Goal: Transaction & Acquisition: Purchase product/service

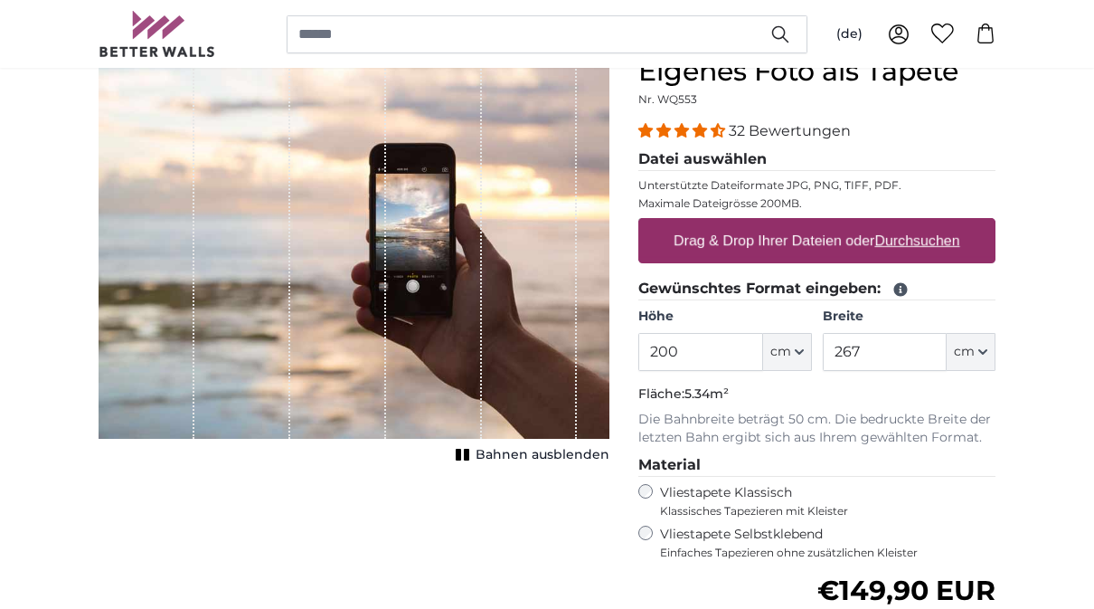
scroll to position [204, 0]
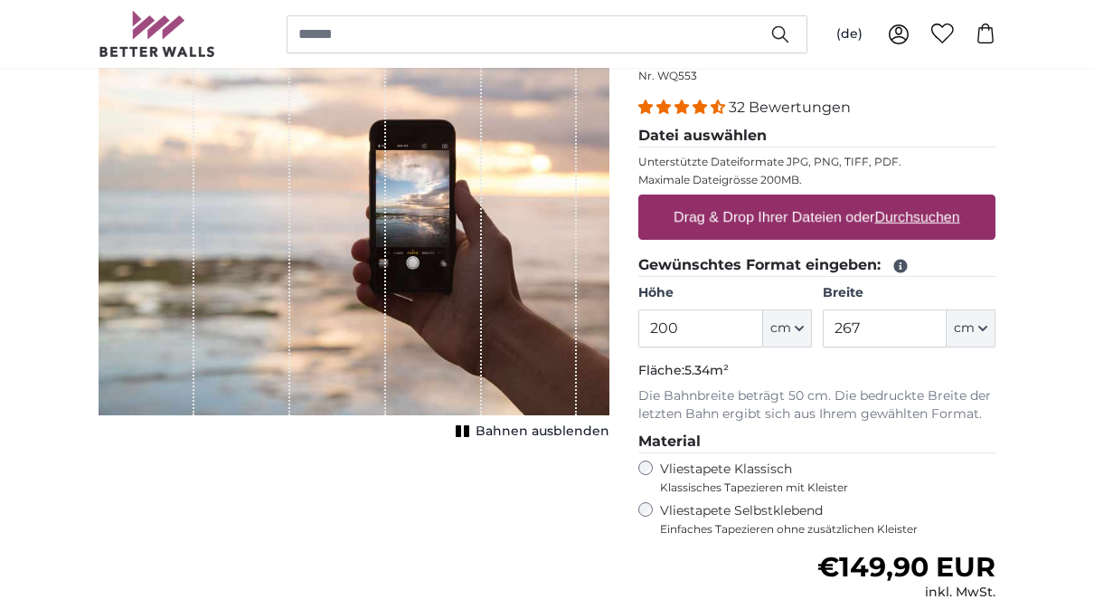
click at [723, 319] on input "200" at bounding box center [701, 328] width 124 height 38
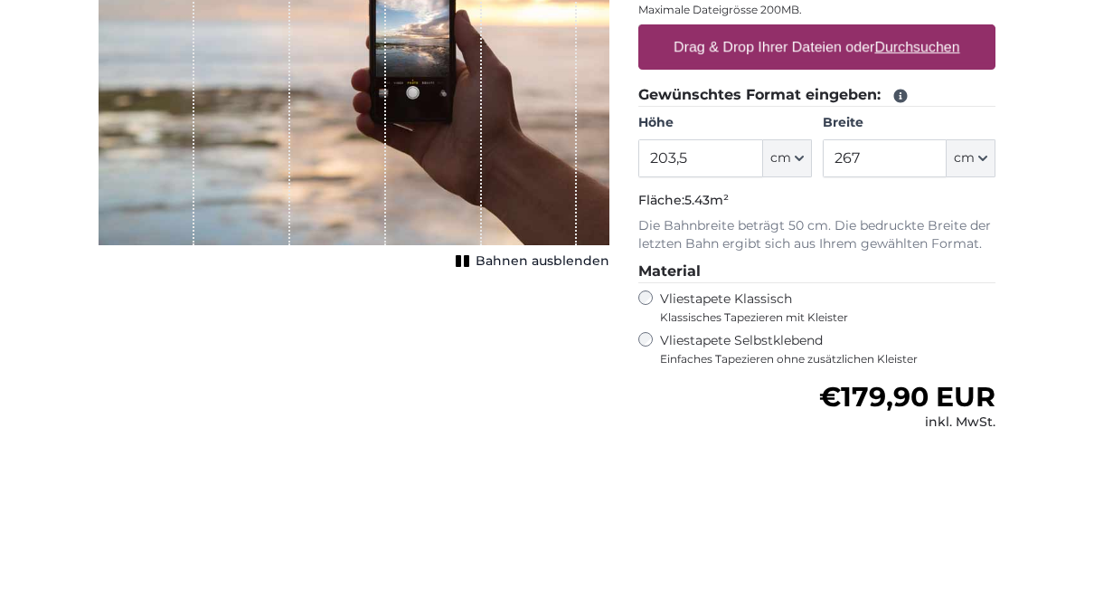
type input "203,5"
click at [906, 309] on input "267" at bounding box center [885, 328] width 124 height 38
type input "2"
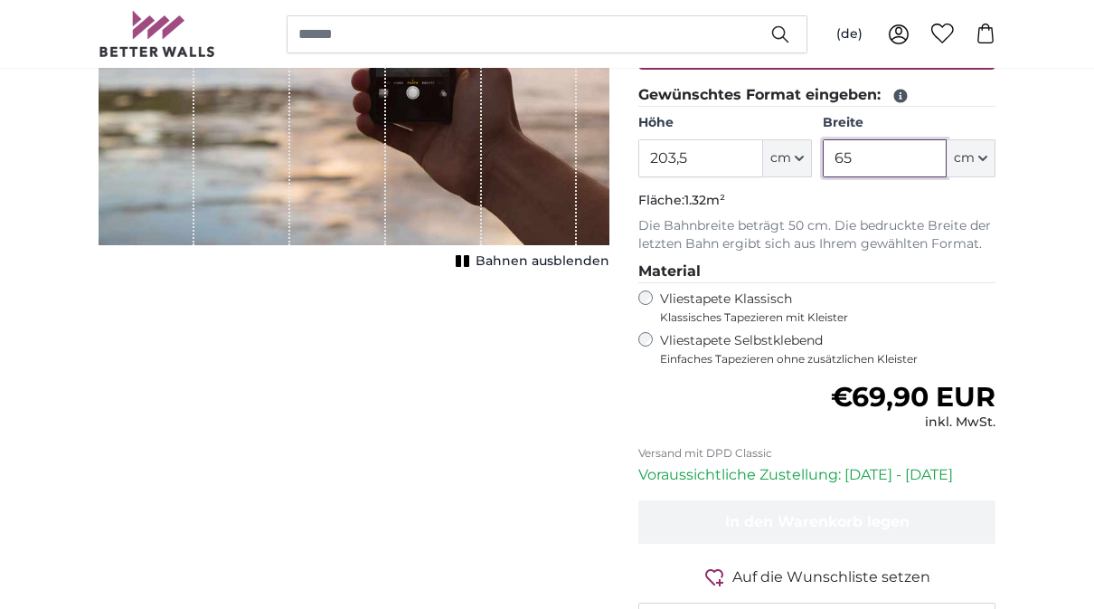
type input "65"
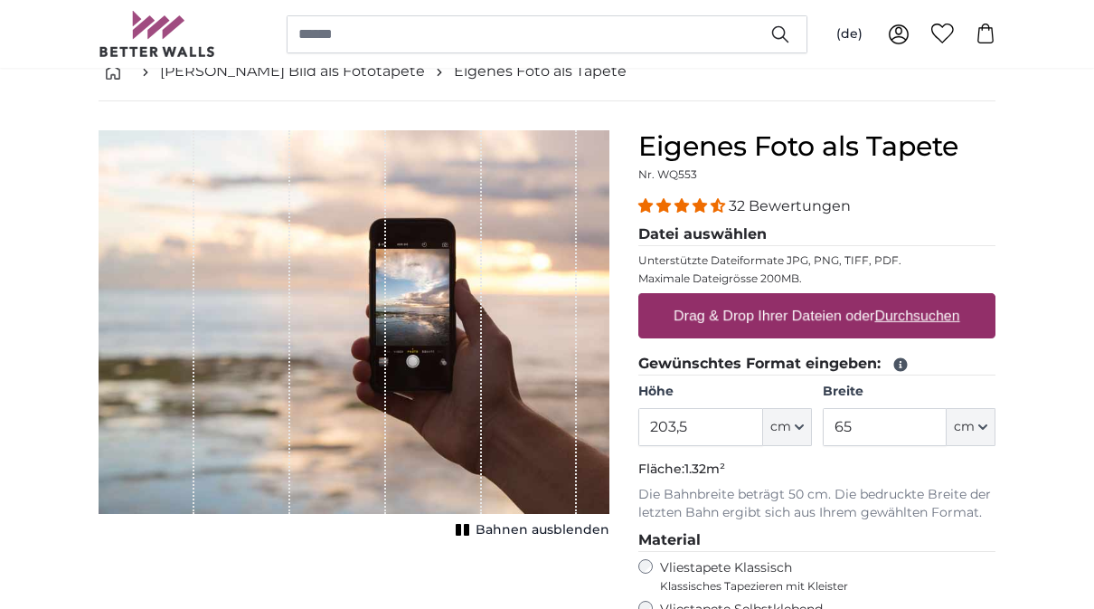
scroll to position [65, 0]
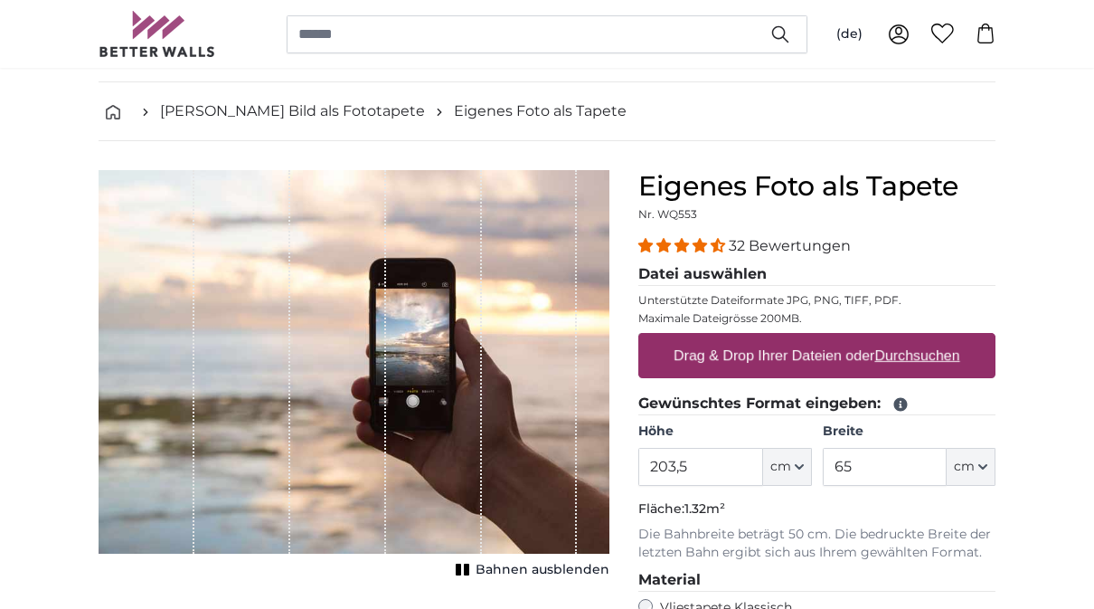
click at [936, 356] on u "Durchsuchen" at bounding box center [918, 354] width 85 height 15
click at [936, 338] on input "Drag & Drop Ihrer Dateien oder Durchsuchen" at bounding box center [817, 335] width 357 height 5
type input "**********"
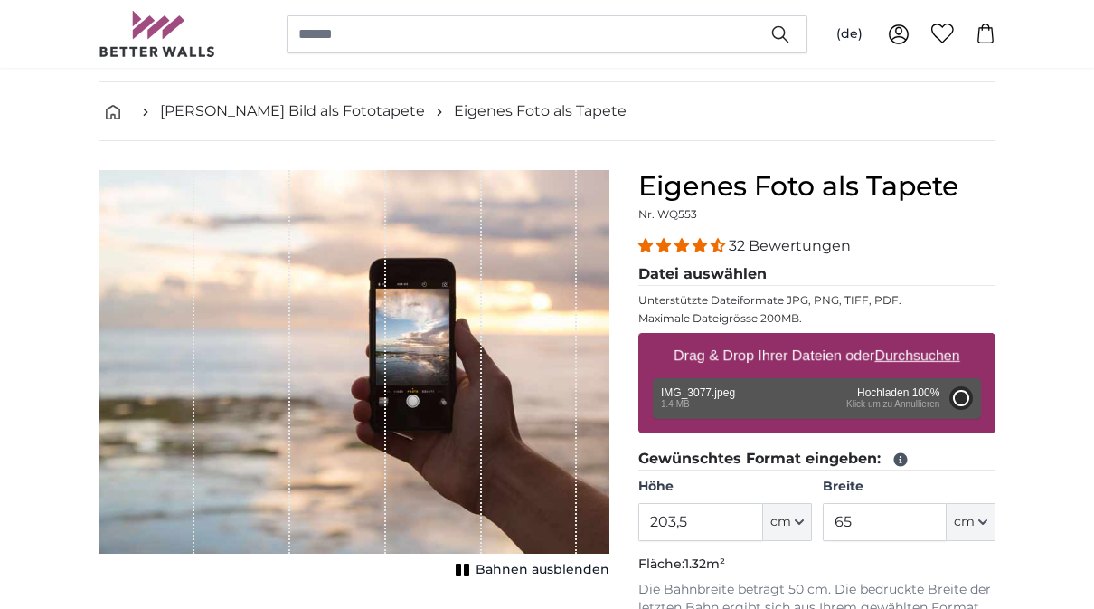
type input "200"
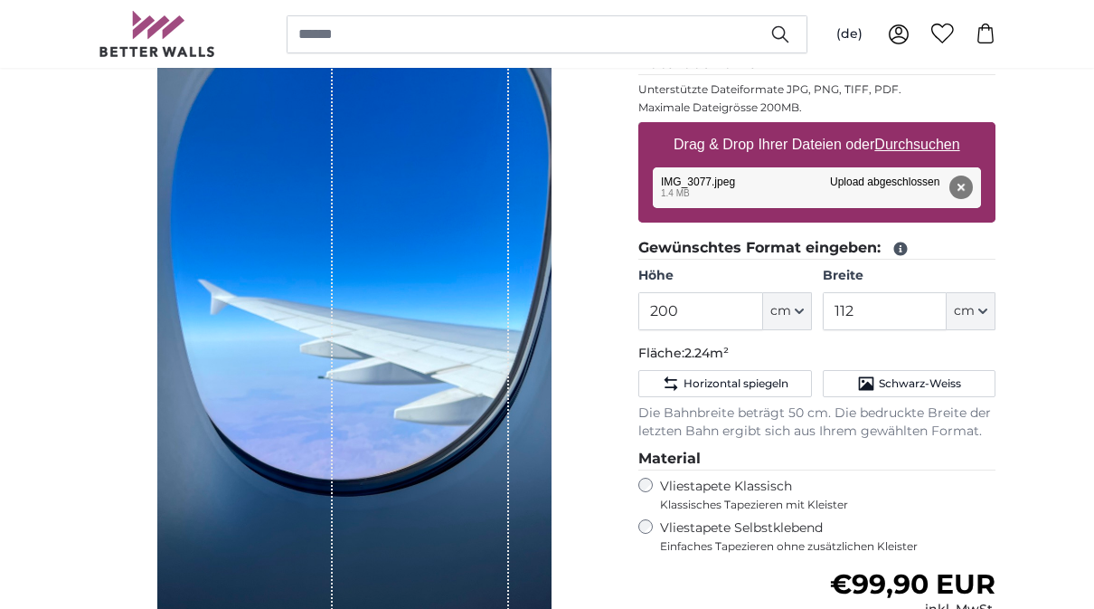
scroll to position [277, 0]
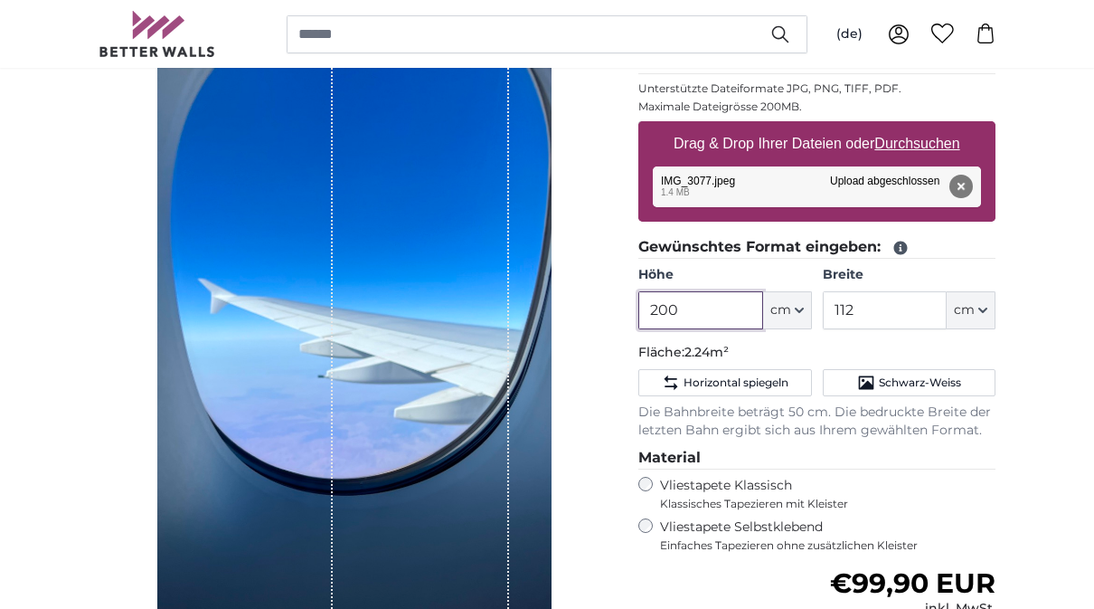
click at [711, 314] on input "200" at bounding box center [701, 310] width 124 height 38
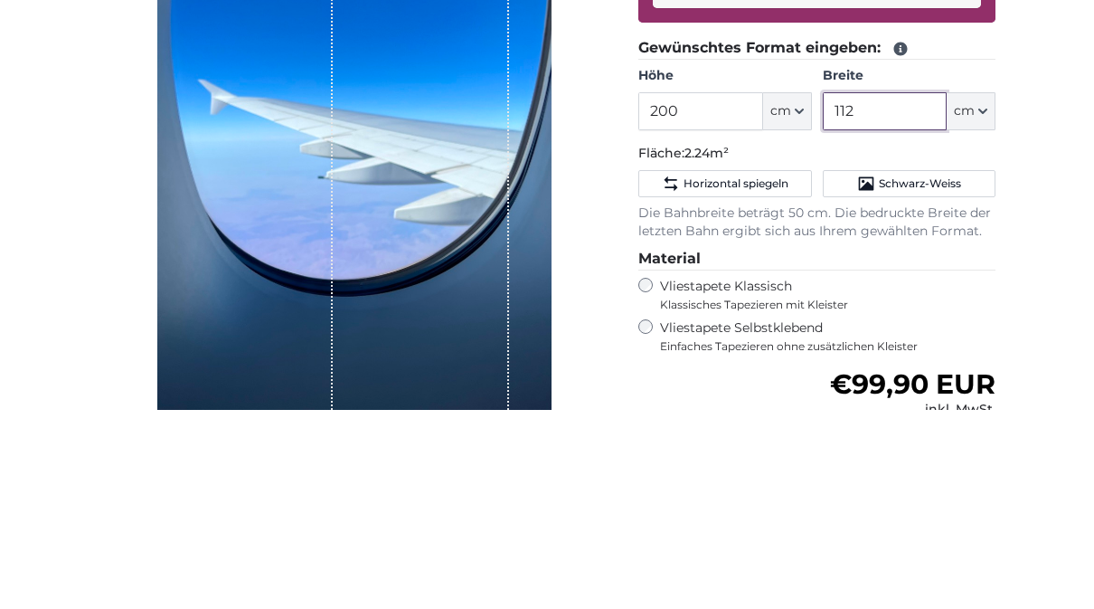
click at [899, 291] on input "112" at bounding box center [885, 310] width 124 height 38
type input "1"
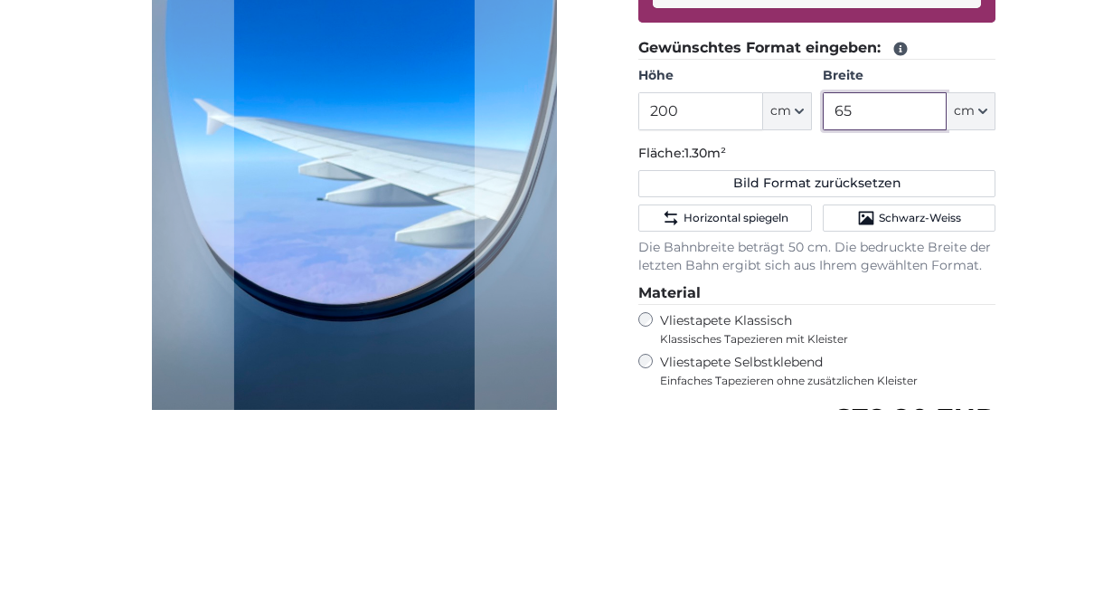
type input "65"
click at [709, 291] on input "200" at bounding box center [701, 310] width 124 height 38
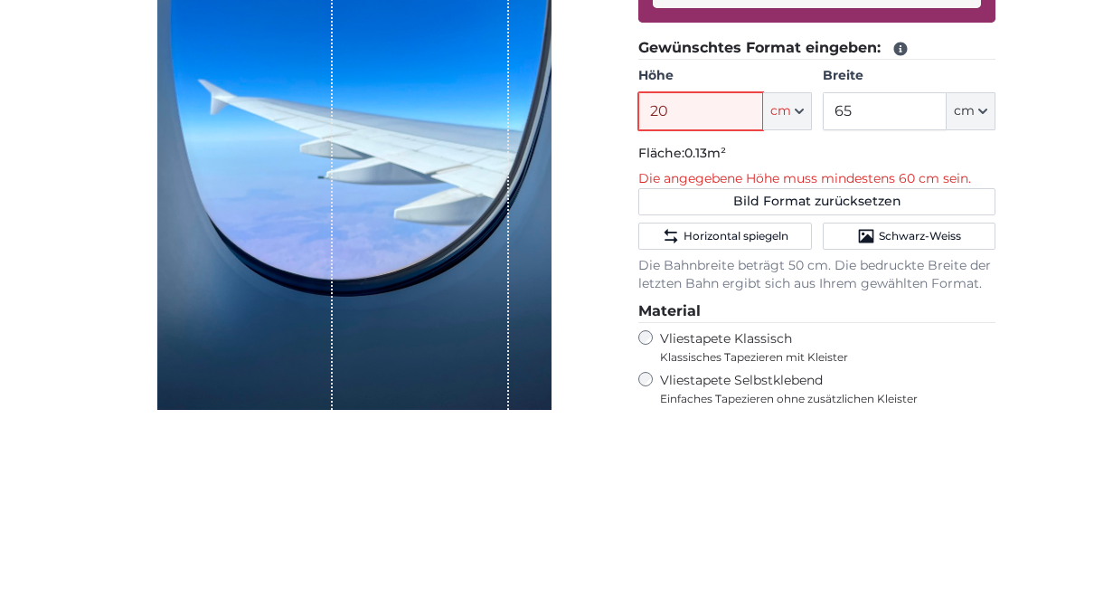
type input "203"
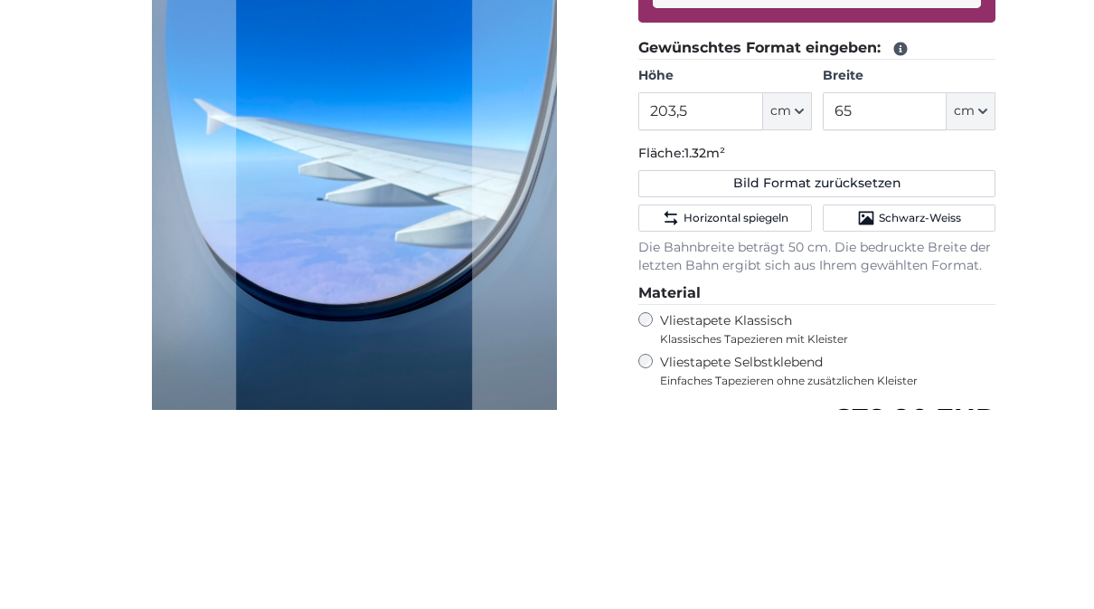
scroll to position [476, 0]
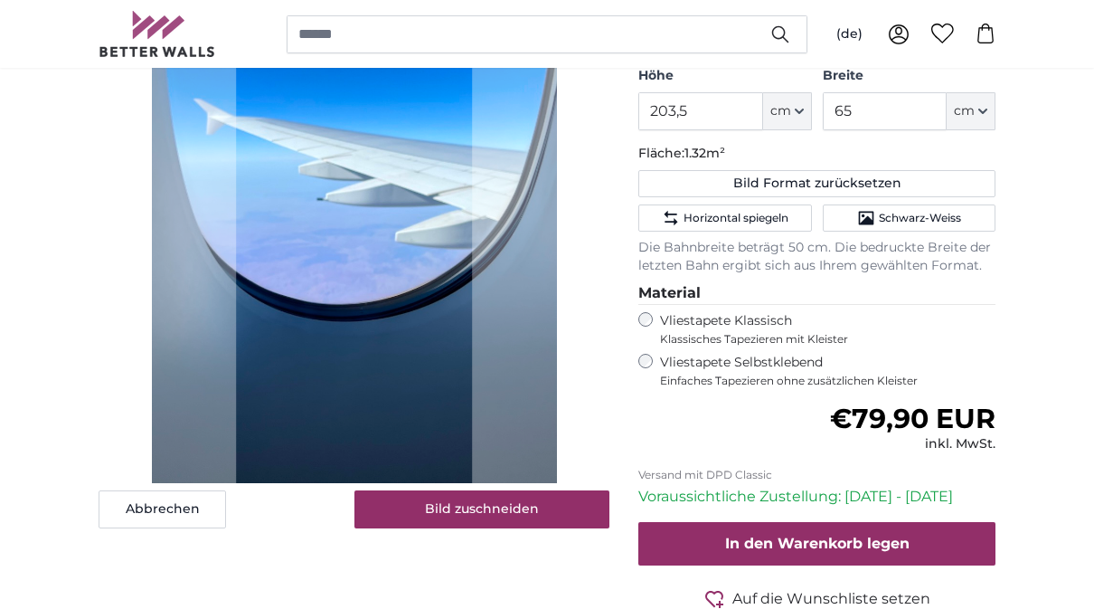
click at [500, 516] on button "Bild zuschneiden" at bounding box center [483, 509] width 256 height 38
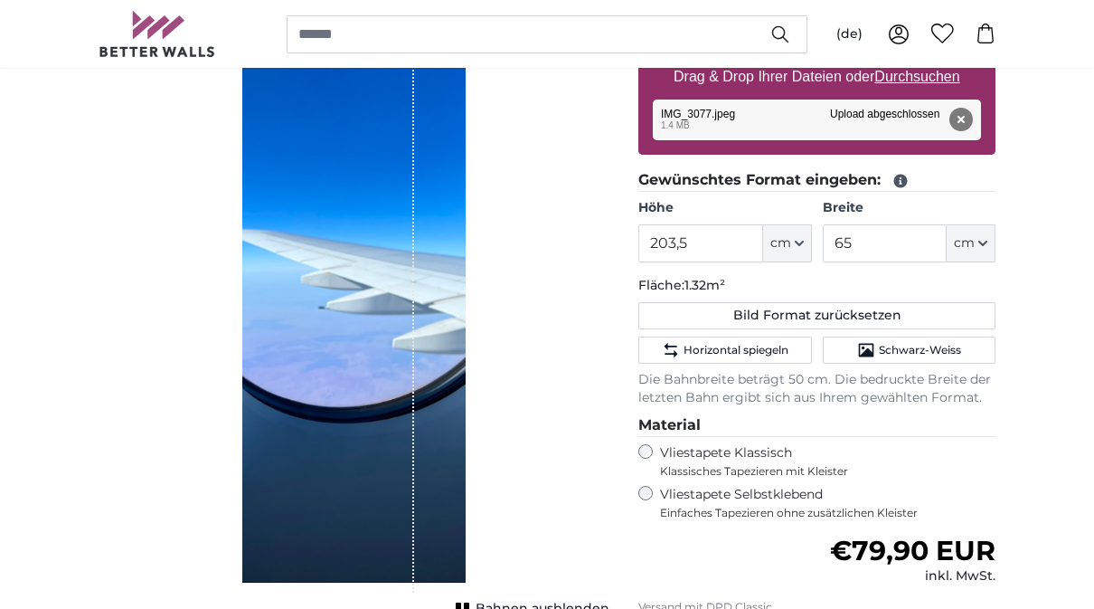
scroll to position [374, 0]
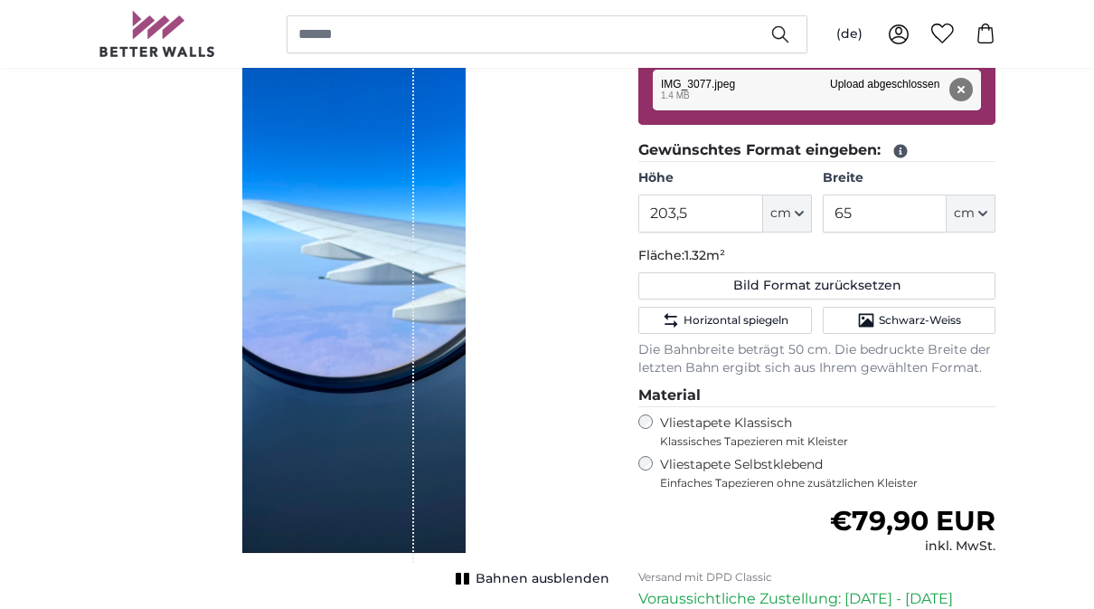
click at [554, 575] on span "Bahnen ausblenden" at bounding box center [543, 579] width 134 height 18
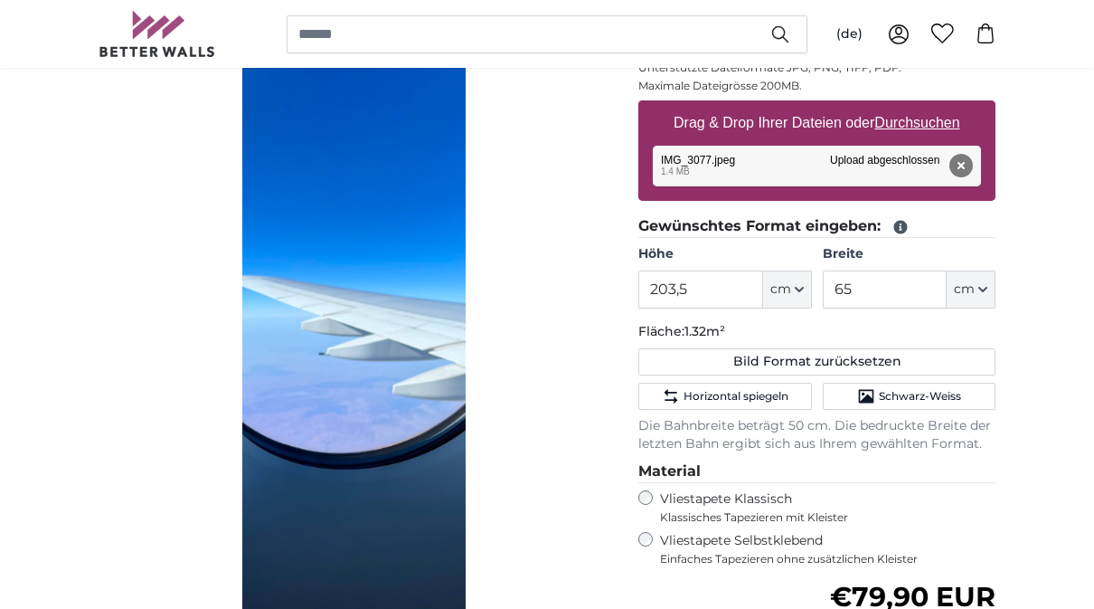
scroll to position [279, 0]
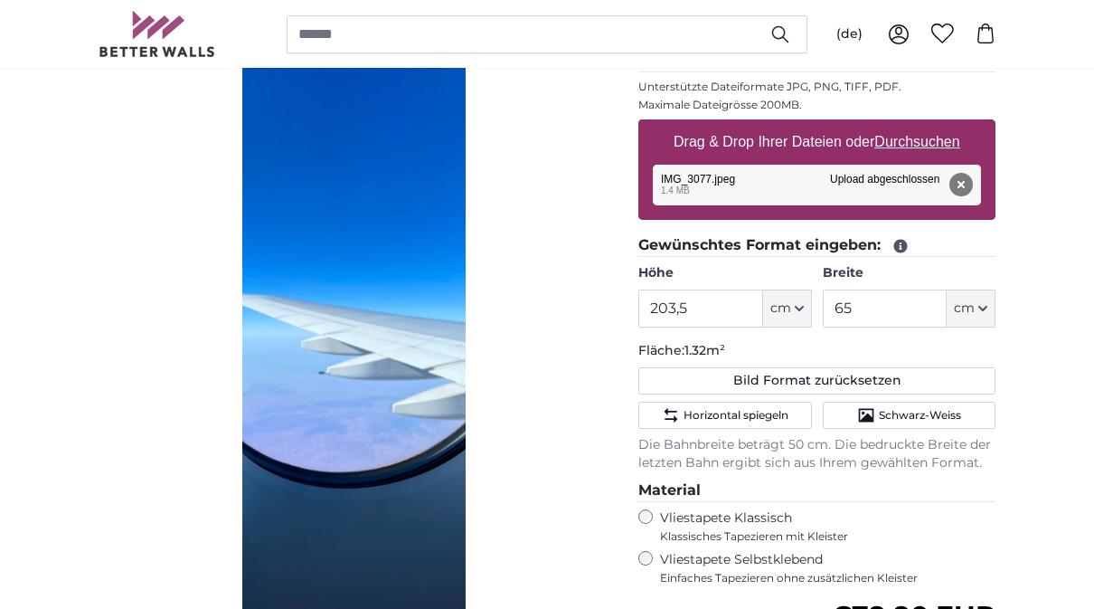
click at [883, 371] on button "Bild Format zurücksetzen" at bounding box center [817, 380] width 357 height 27
type input "200"
type input "112"
